Goal: Check status

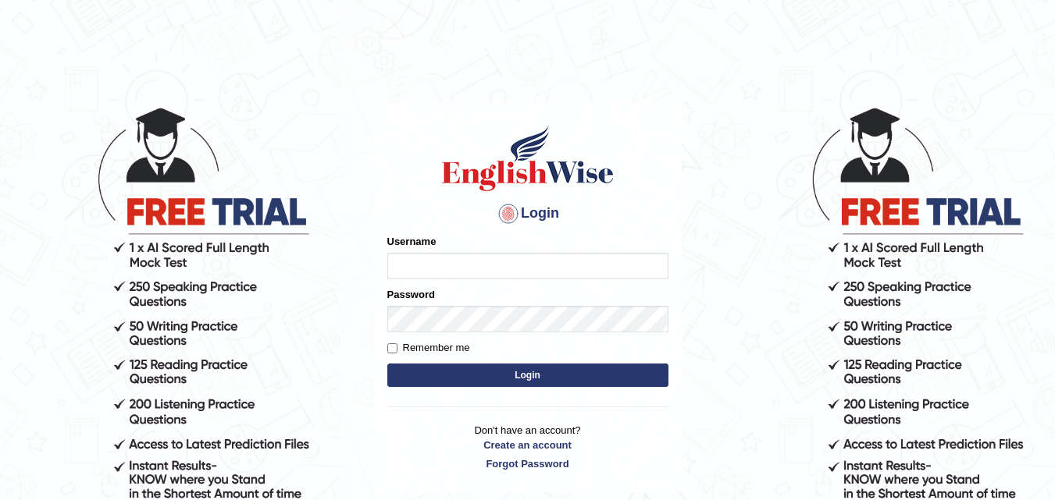
type input "mohit780073"
click at [591, 262] on input "mohit780073" at bounding box center [527, 266] width 281 height 27
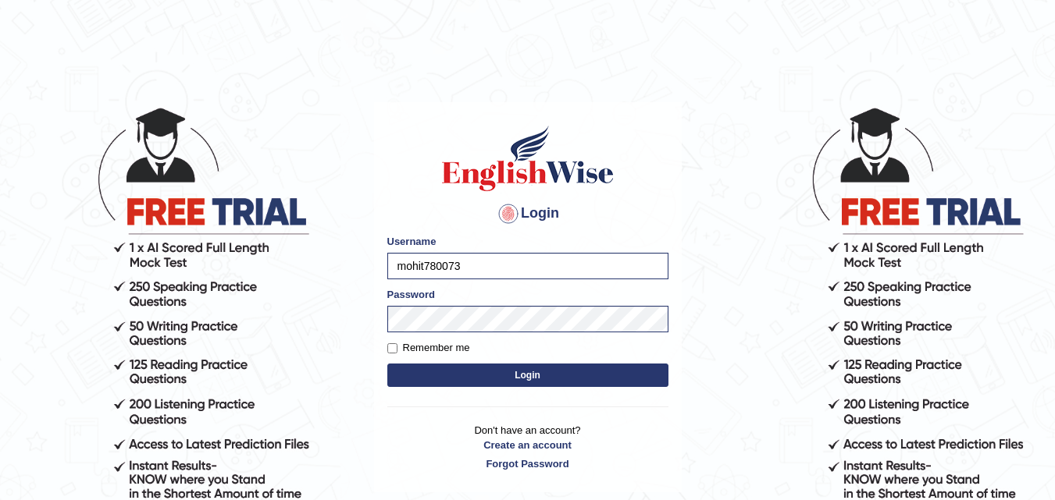
click at [428, 378] on button "Login" at bounding box center [527, 375] width 281 height 23
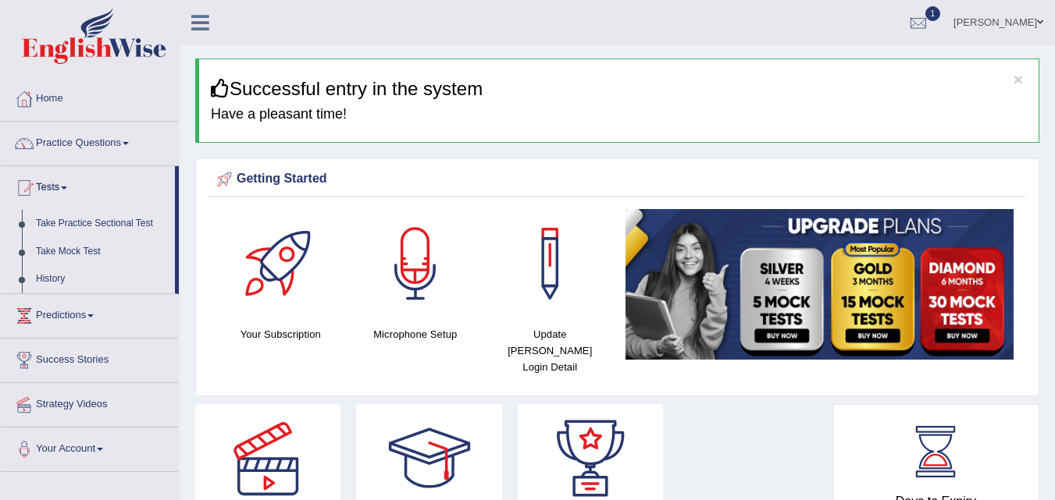
click at [52, 272] on link "History" at bounding box center [102, 279] width 146 height 28
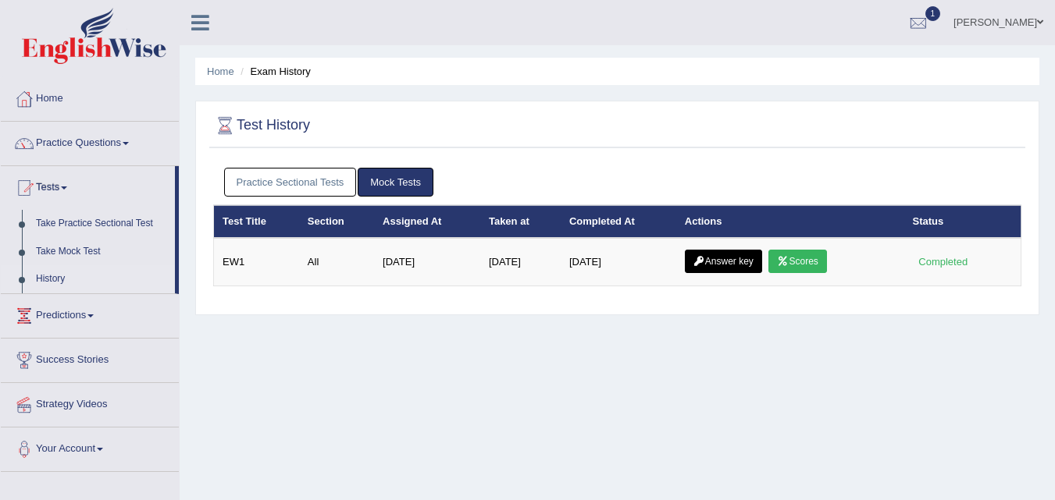
click at [826, 254] on link "Scores" at bounding box center [797, 261] width 58 height 23
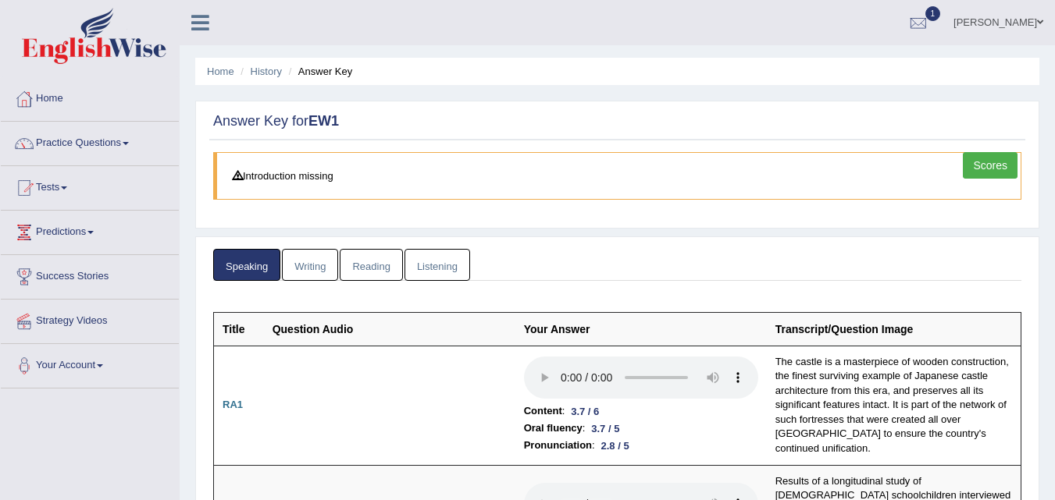
click at [318, 263] on link "Writing" at bounding box center [310, 265] width 56 height 32
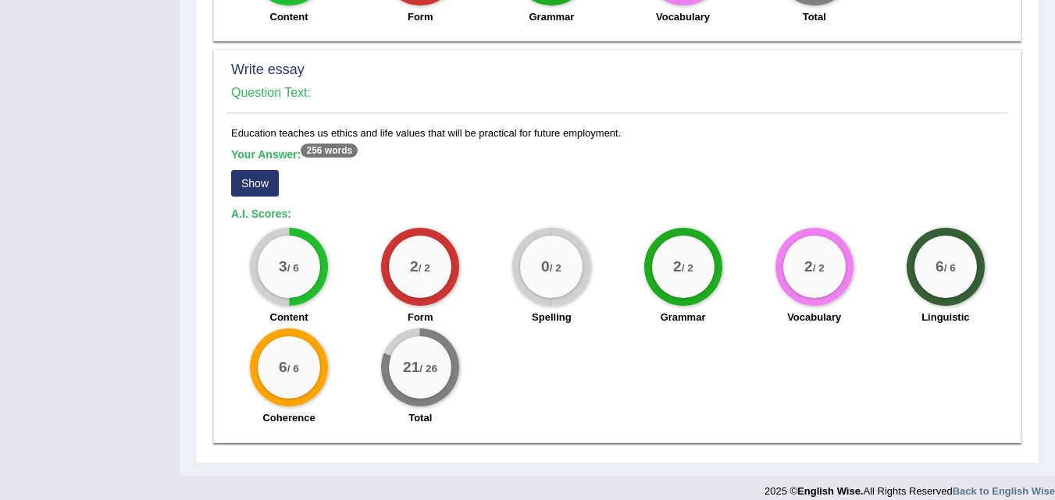
scroll to position [1349, 0]
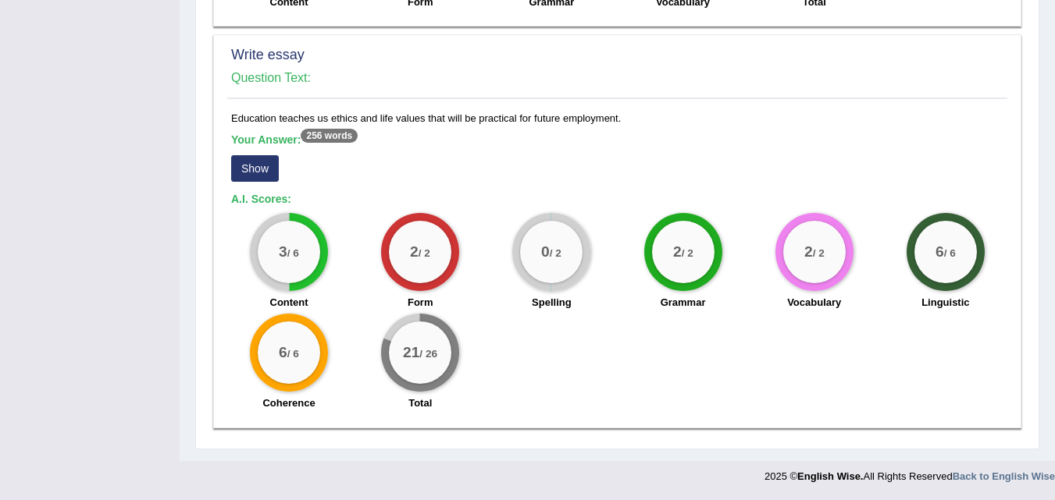
click at [257, 162] on button "Show" at bounding box center [255, 168] width 48 height 27
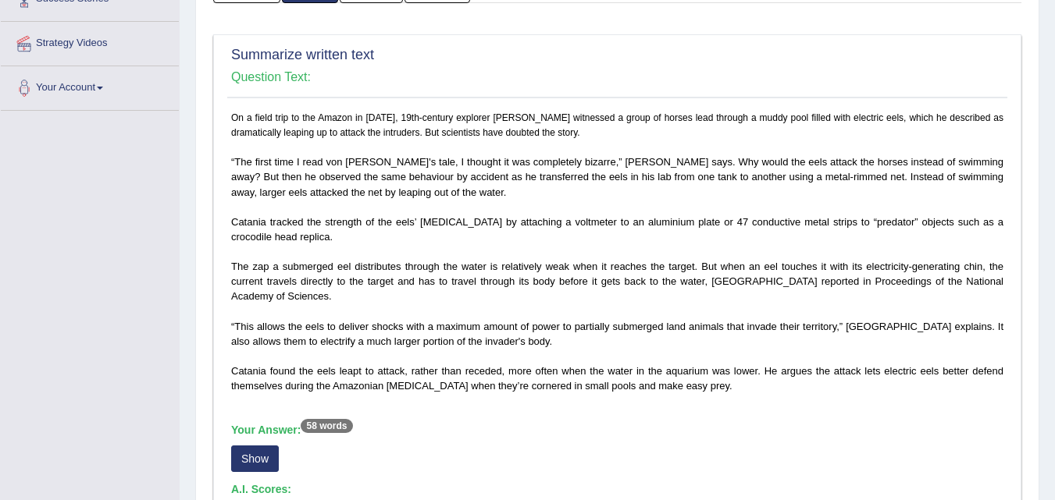
scroll to position [0, 0]
